Goal: Find specific page/section: Find specific page/section

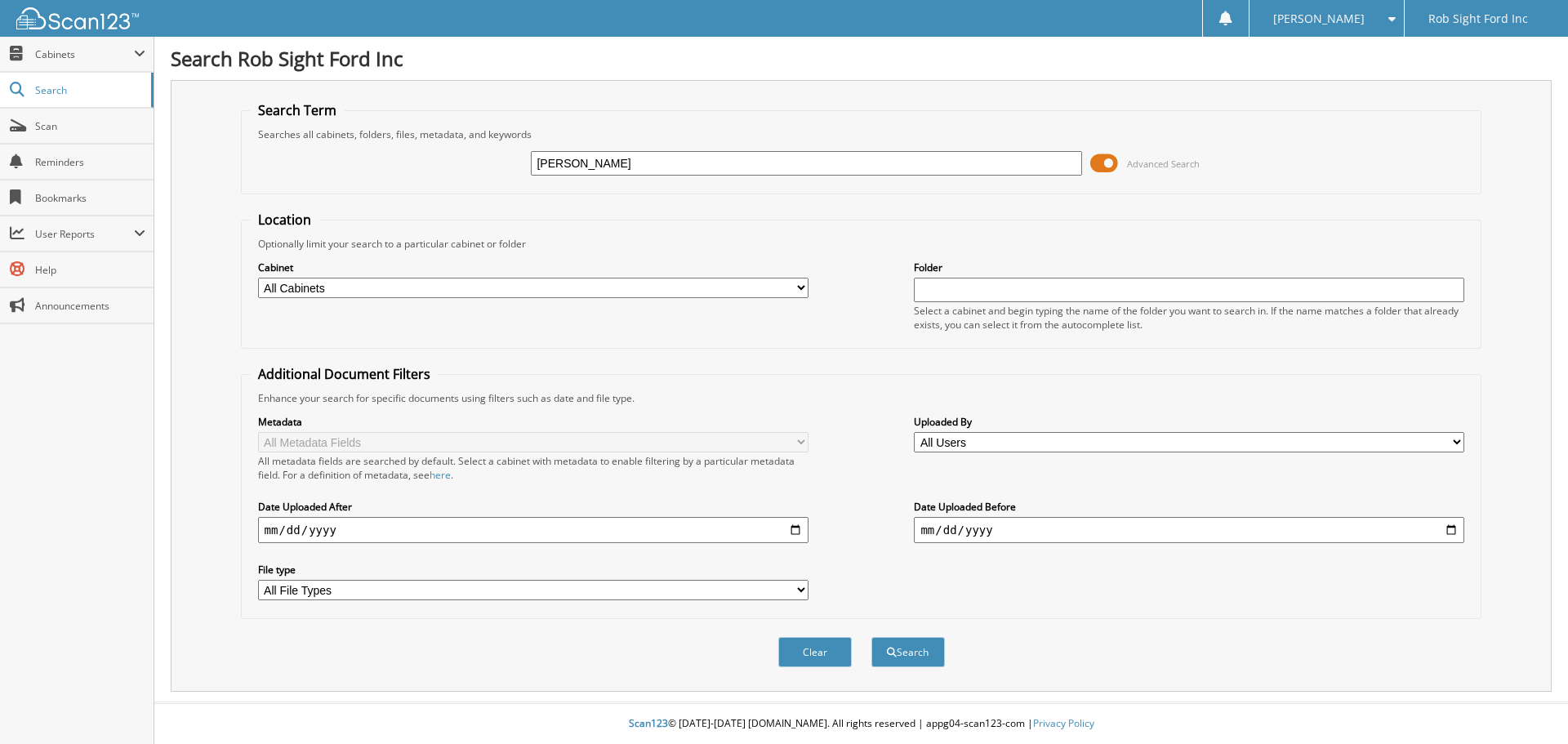
type input "[PERSON_NAME]"
click at [871, 637] on button "Search" at bounding box center [908, 652] width 74 height 30
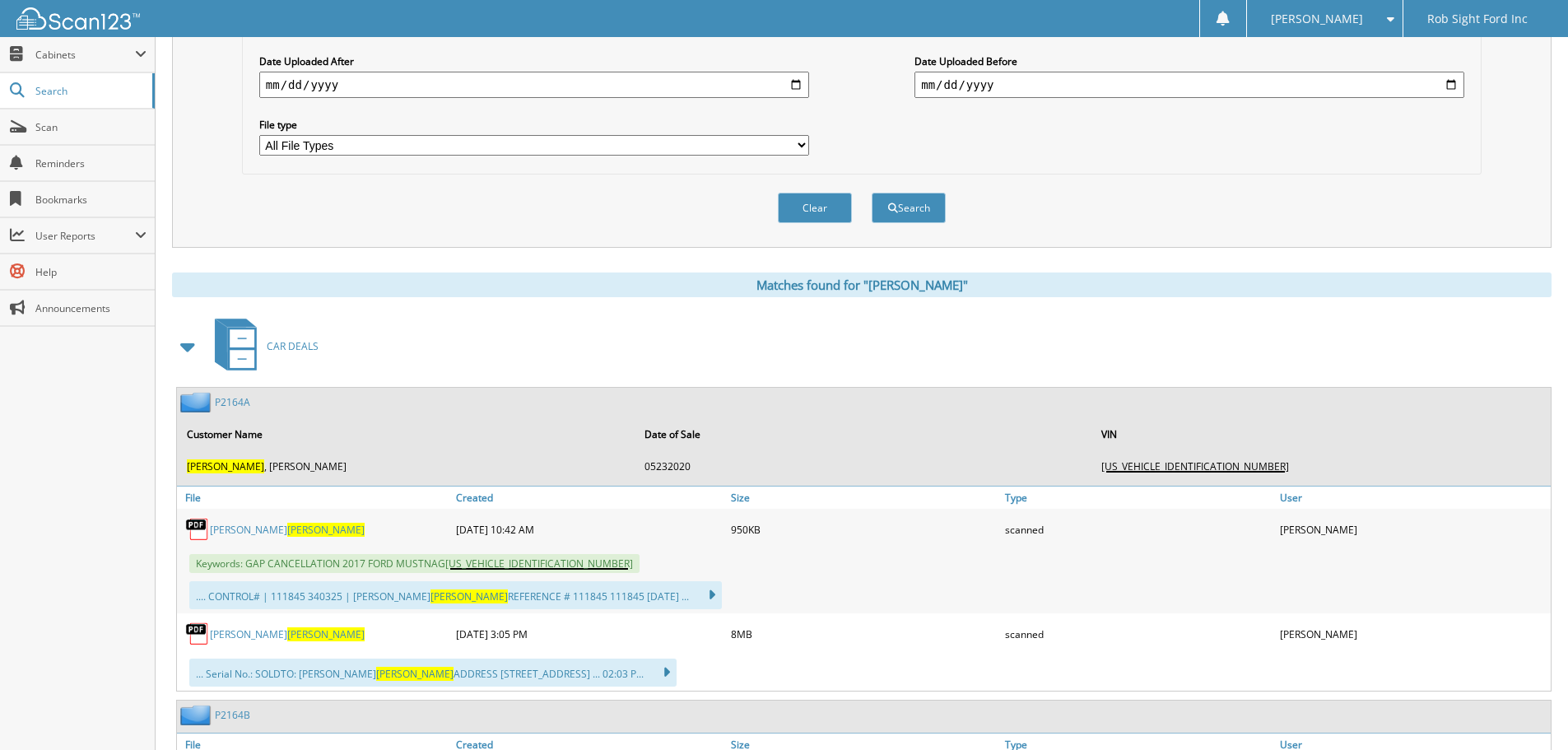
scroll to position [577, 0]
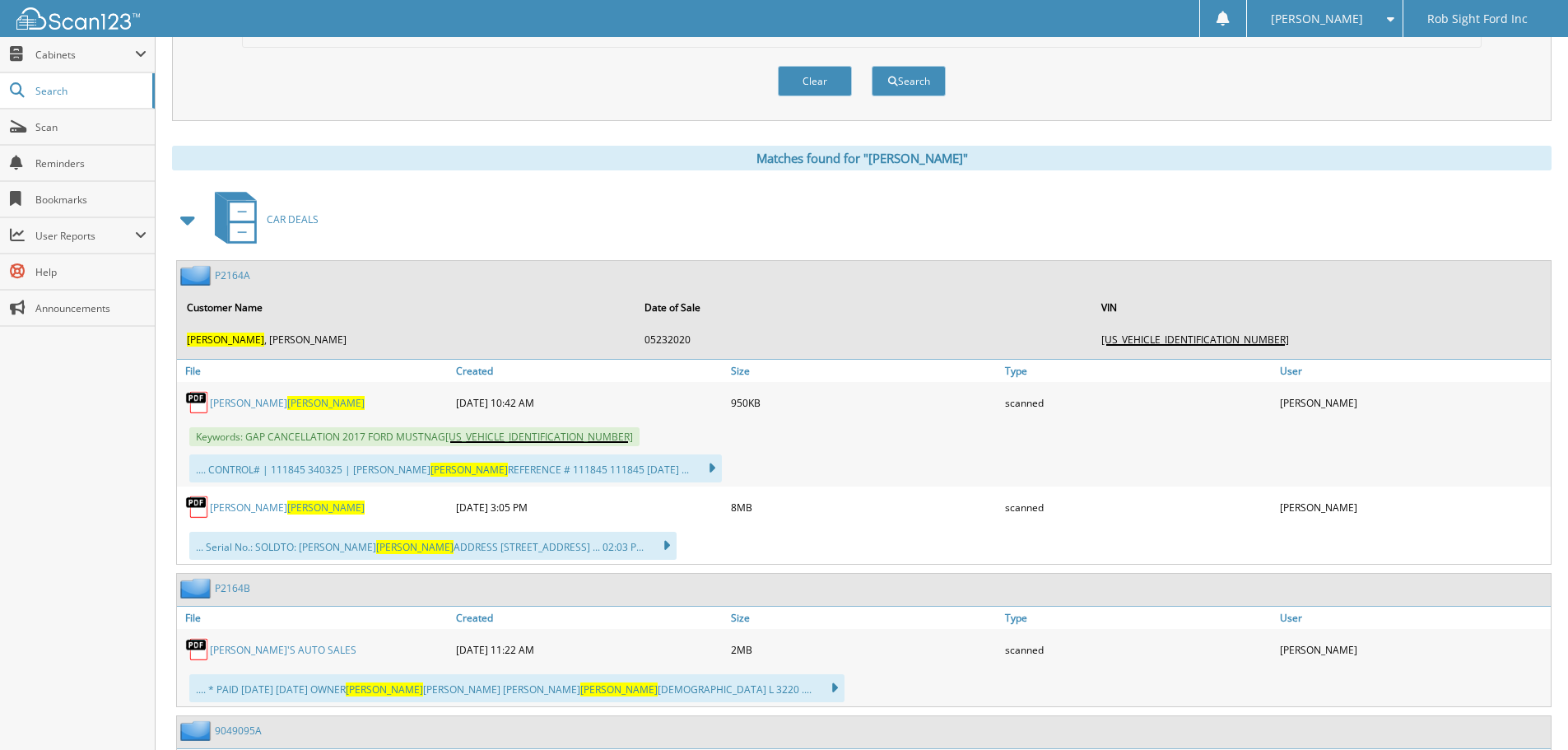
click at [219, 399] on link "PAUL MANLEY" at bounding box center [288, 403] width 155 height 14
click at [232, 503] on link "PAUL R MANLEY" at bounding box center [288, 508] width 155 height 14
